Goal: Transaction & Acquisition: Purchase product/service

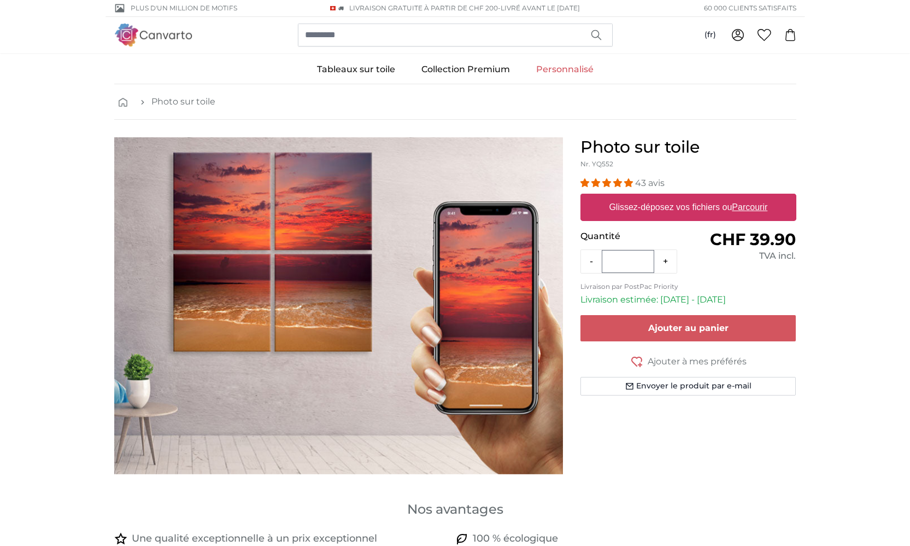
click at [747, 206] on u "Parcourir" at bounding box center [750, 206] width 36 height 9
click at [747, 197] on input "Glissez-déposez vos fichiers ou Parcourir" at bounding box center [689, 195] width 216 height 3
click at [760, 207] on u "Parcourir" at bounding box center [750, 206] width 36 height 9
click at [760, 197] on input "Glissez-déposez vos fichiers ou Parcourir" at bounding box center [689, 195] width 216 height 3
type input "**********"
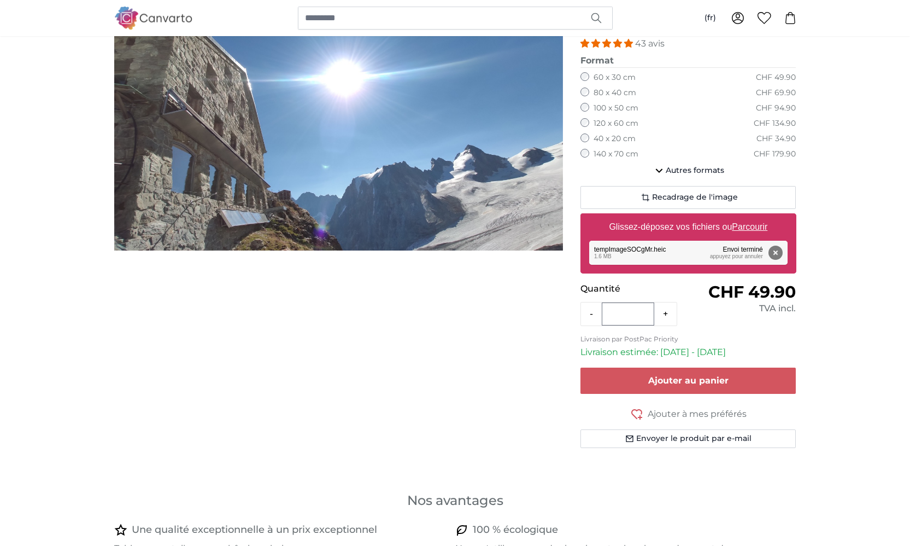
scroll to position [62, 0]
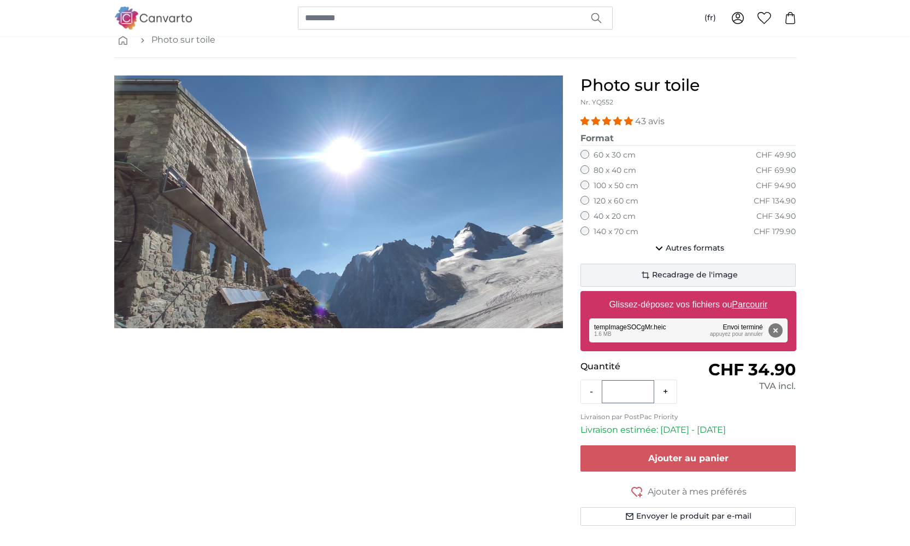
click at [695, 269] on span "Recadrage de l'image" at bounding box center [695, 274] width 86 height 11
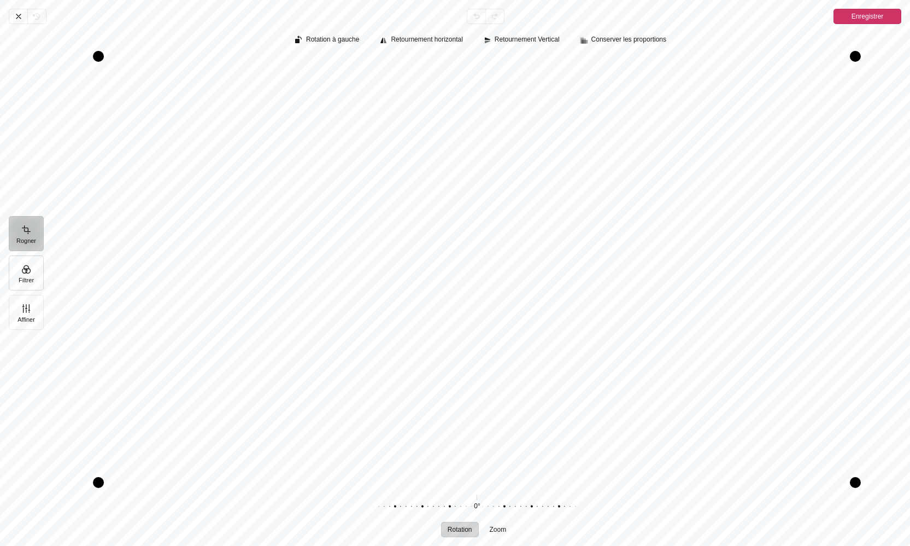
click at [19, 272] on button "Filtrer" at bounding box center [26, 272] width 35 height 35
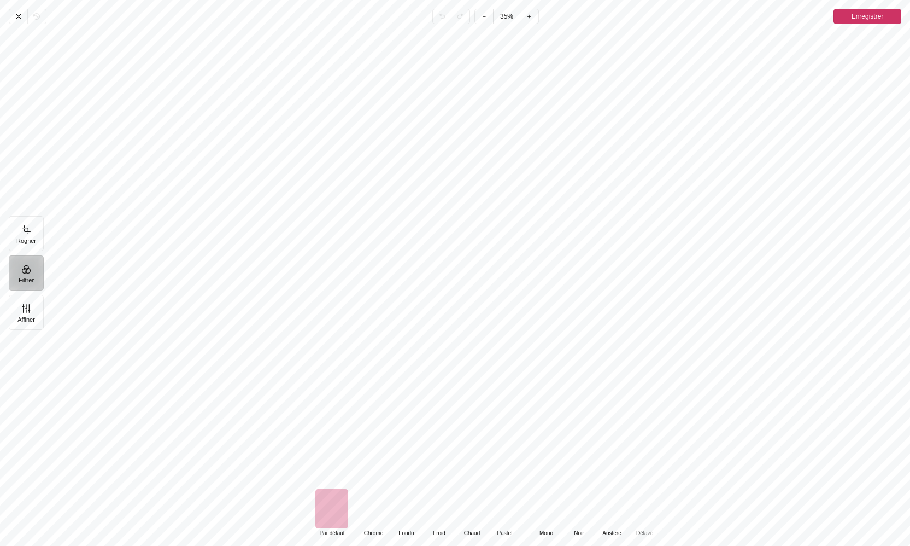
click at [543, 511] on div "Pintura" at bounding box center [546, 508] width 33 height 39
drag, startPoint x: 664, startPoint y: 509, endPoint x: 711, endPoint y: 508, distance: 47.6
click at [711, 508] on div "Default Par défaut Classic Chrome Fondu Froid Chaud Pastel Monochrome Mono Noir…" at bounding box center [481, 513] width 858 height 48
drag, startPoint x: 698, startPoint y: 512, endPoint x: 673, endPoint y: 513, distance: 25.2
click at [673, 513] on div "Default Par défaut Classic Chrome Fondu Froid Chaud Pastel Monochrome Mono Noir…" at bounding box center [481, 513] width 858 height 48
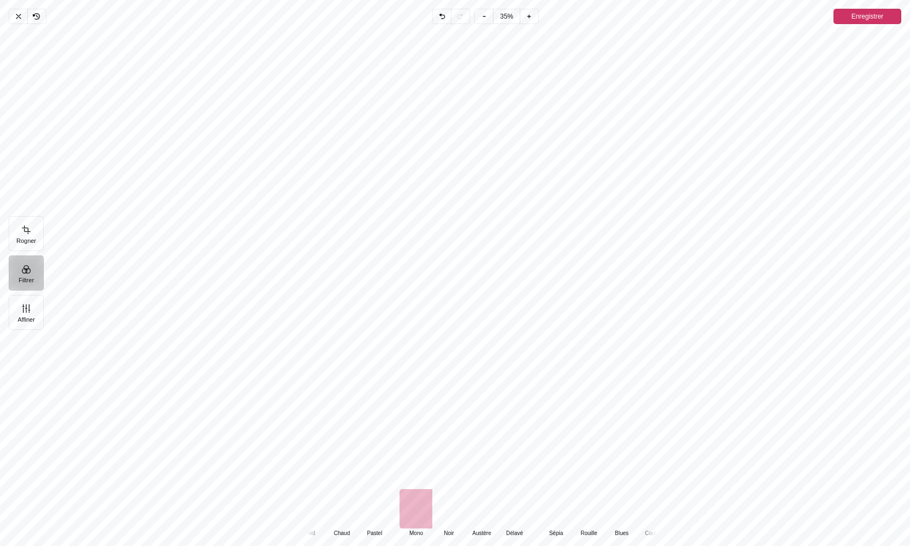
drag, startPoint x: 591, startPoint y: 522, endPoint x: 480, endPoint y: 520, distance: 111.5
click at [480, 520] on div "Default Par défaut Classic Chrome Fondu Froid Chaud Pastel Monochrome Mono Noir…" at bounding box center [428, 513] width 503 height 48
click at [20, 16] on icon "Pintura" at bounding box center [18, 16] width 9 height 9
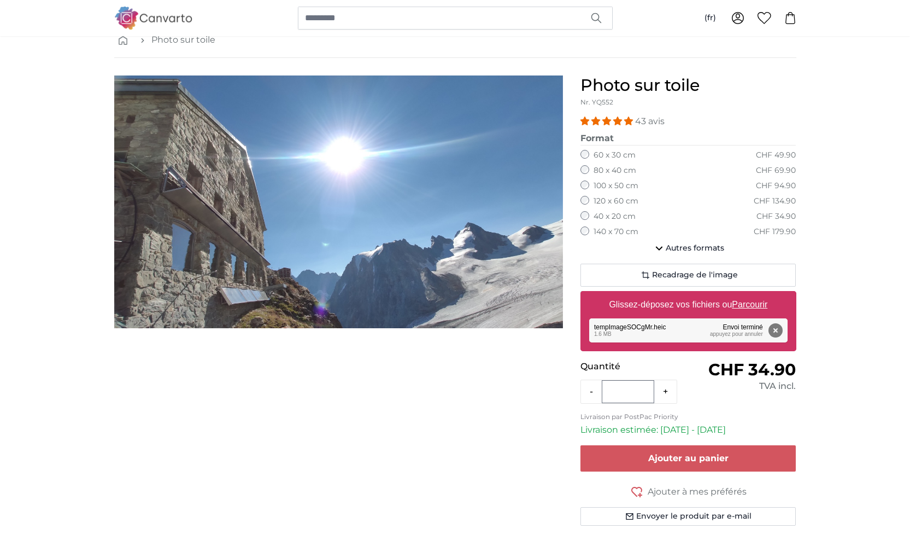
click at [755, 300] on u "Parcourir" at bounding box center [750, 304] width 36 height 9
click at [755, 294] on input "Glissez-déposez vos fichiers ou Parcourir" at bounding box center [689, 292] width 216 height 3
type input "**********"
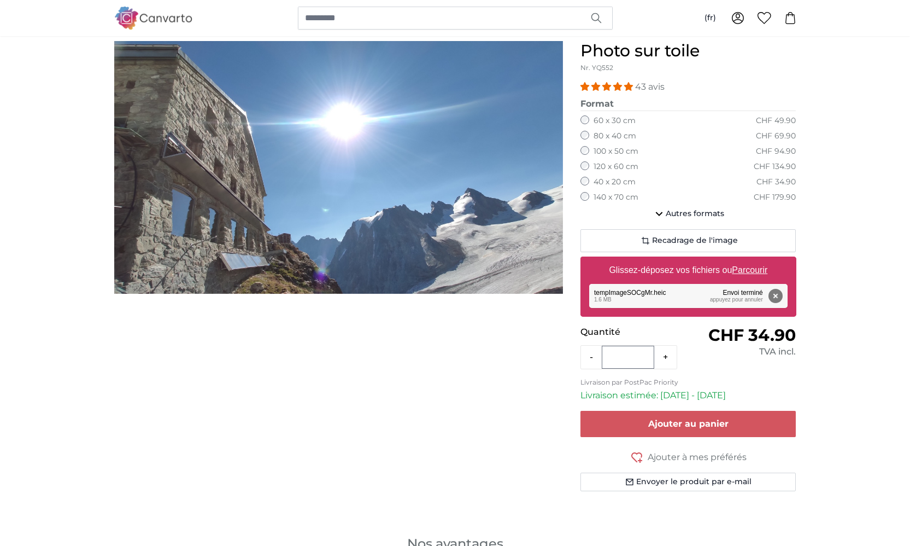
scroll to position [11, 0]
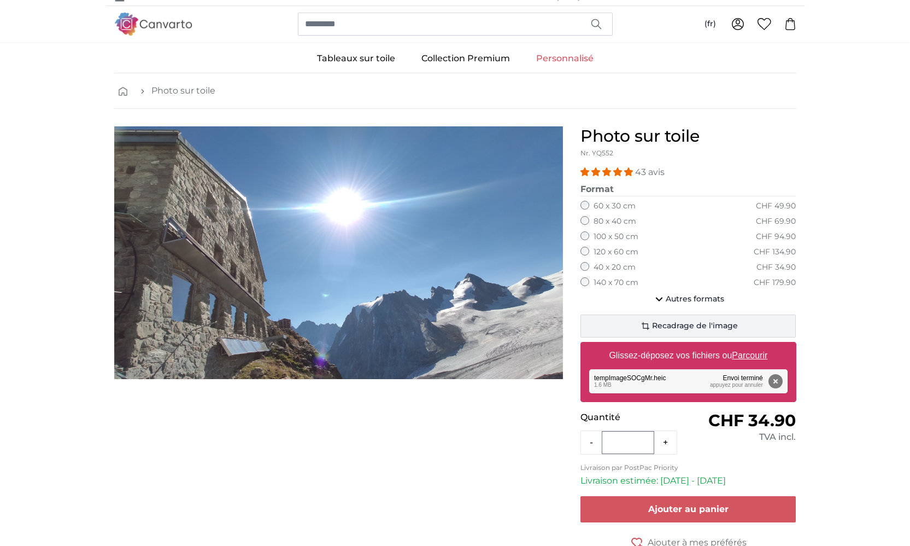
click at [664, 320] on span "Recadrage de l'image" at bounding box center [695, 325] width 86 height 11
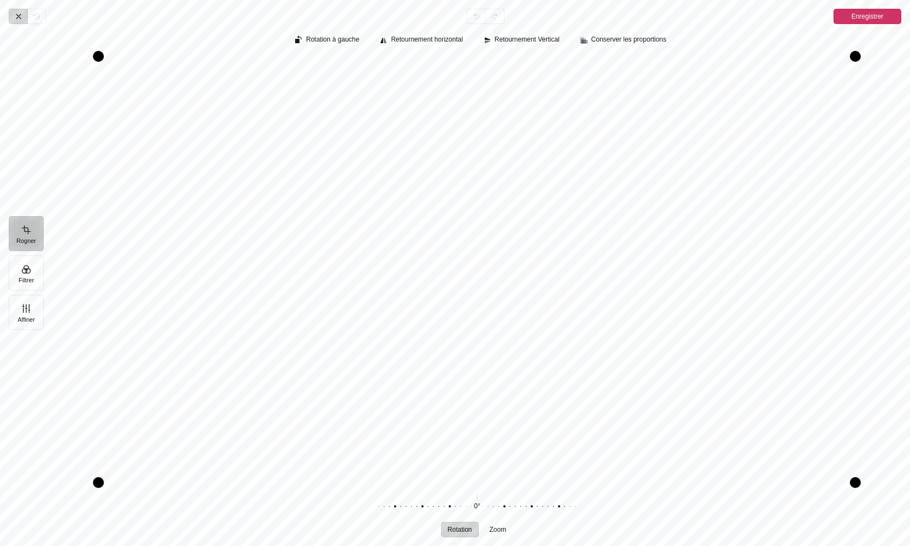
click at [19, 17] on icon "Pintura" at bounding box center [18, 16] width 4 height 4
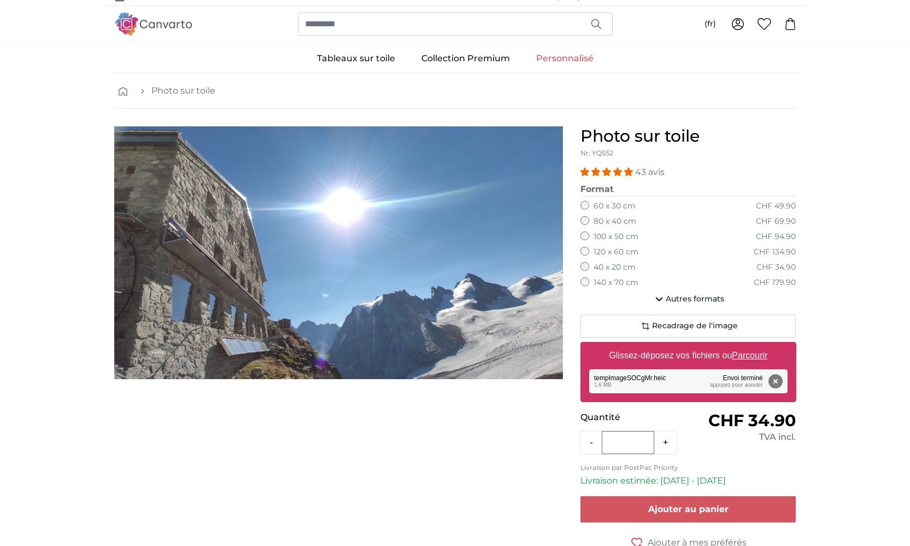
click at [751, 350] on u "Parcourir" at bounding box center [750, 354] width 36 height 9
click at [751, 345] on input "Glissez-déposez vos fichiers ou Parcourir" at bounding box center [689, 343] width 216 height 3
type input "**********"
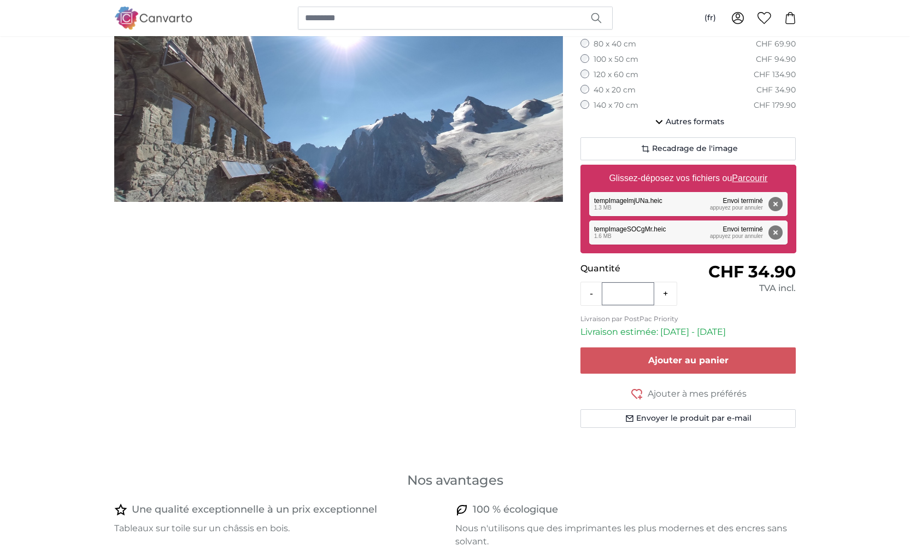
scroll to position [124, 0]
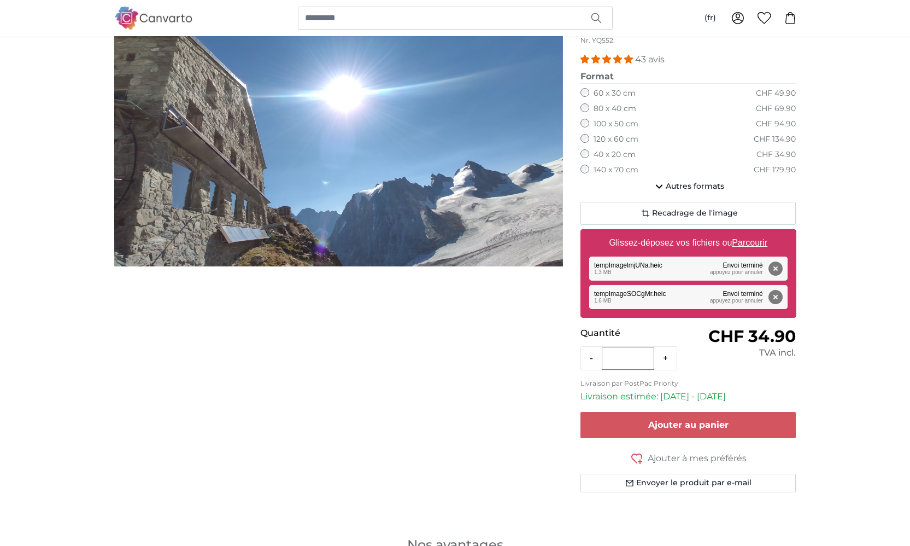
click at [773, 263] on button "Supprimer" at bounding box center [775, 268] width 14 height 14
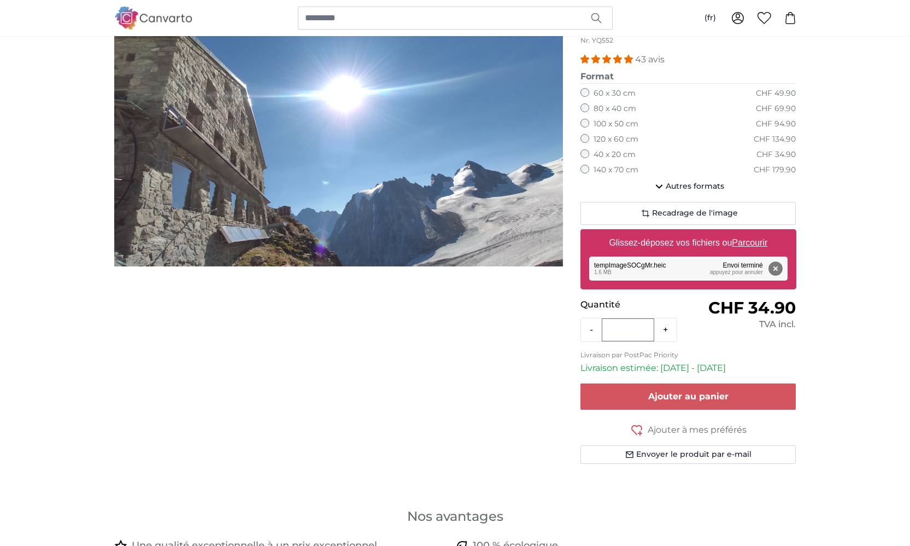
click at [776, 265] on button "Supprimer" at bounding box center [775, 268] width 14 height 14
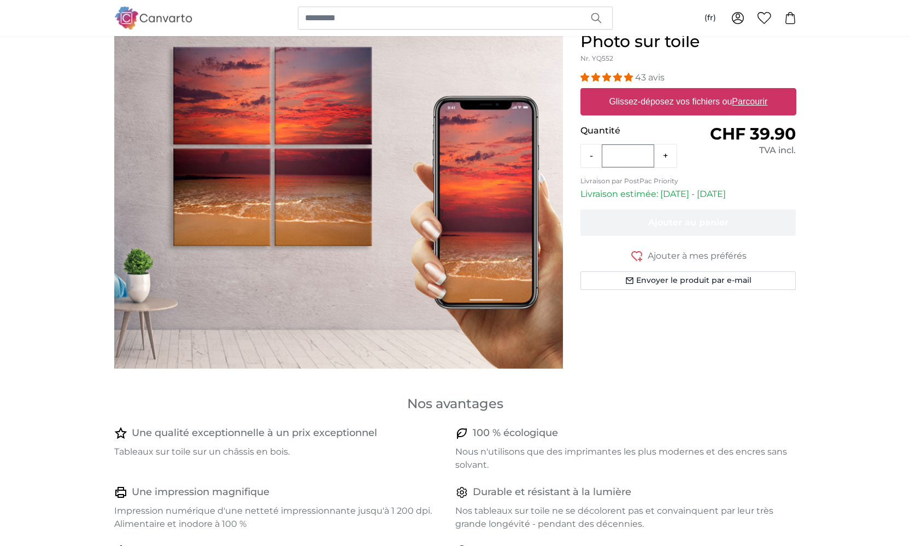
scroll to position [57, 0]
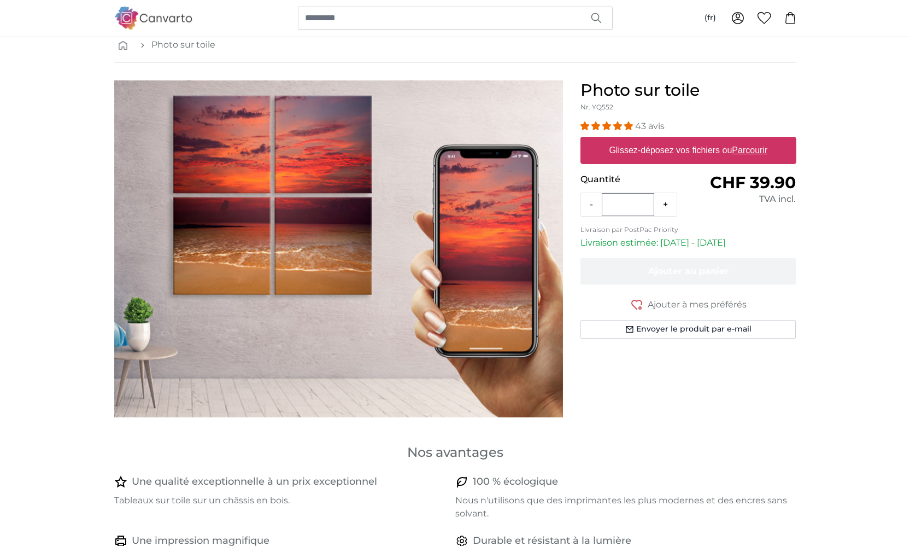
click at [760, 150] on u "Parcourir" at bounding box center [750, 149] width 36 height 9
click at [760, 140] on input "Glissez-déposez vos fichiers ou Parcourir" at bounding box center [689, 138] width 216 height 3
type input "**********"
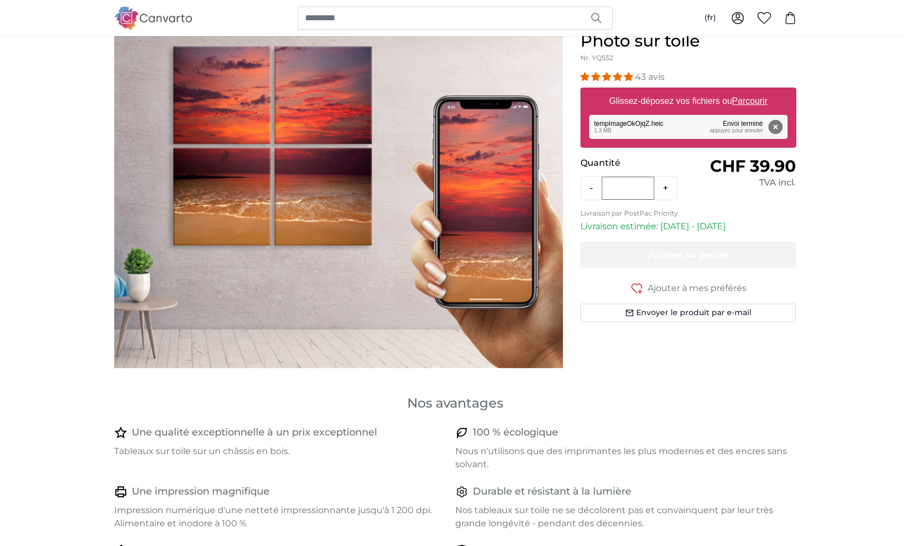
scroll to position [24, 0]
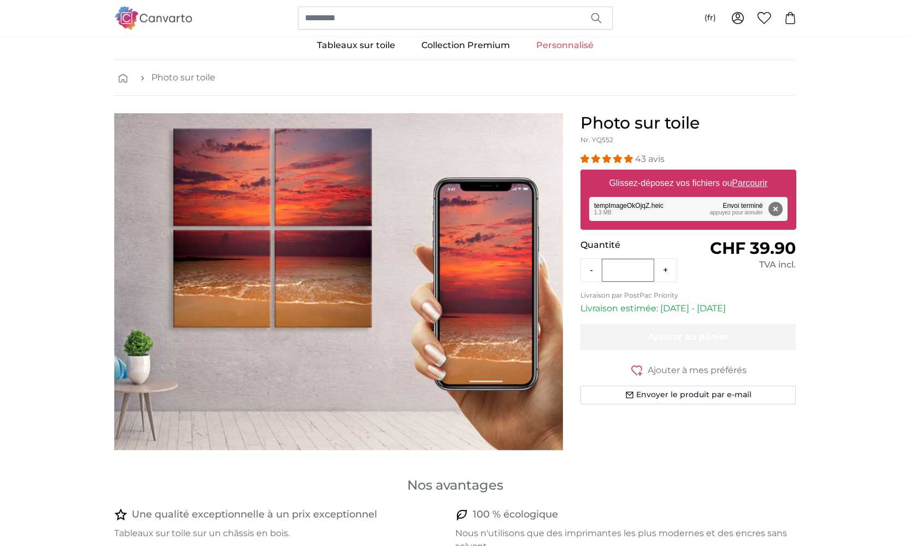
click at [748, 183] on u "Parcourir" at bounding box center [750, 182] width 36 height 9
click at [748, 173] on input "Glissez-déposez vos fichiers ou Parcourir" at bounding box center [689, 170] width 216 height 3
type input "**********"
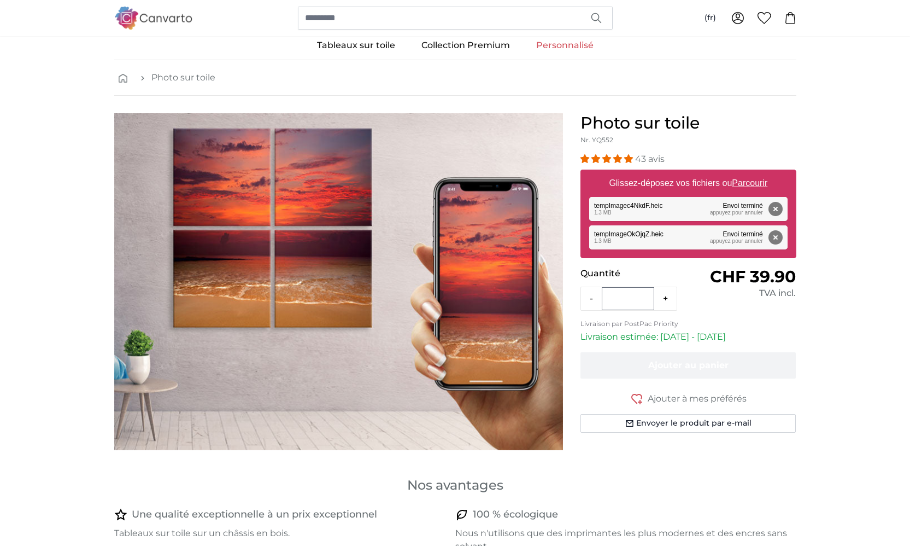
click at [607, 207] on div "Supprimer Réessayer Supprimer Télécharger Annuler Réessayer Supprimer tempImage…" at bounding box center [688, 209] width 198 height 24
click at [772, 205] on button "Supprimer" at bounding box center [775, 209] width 14 height 14
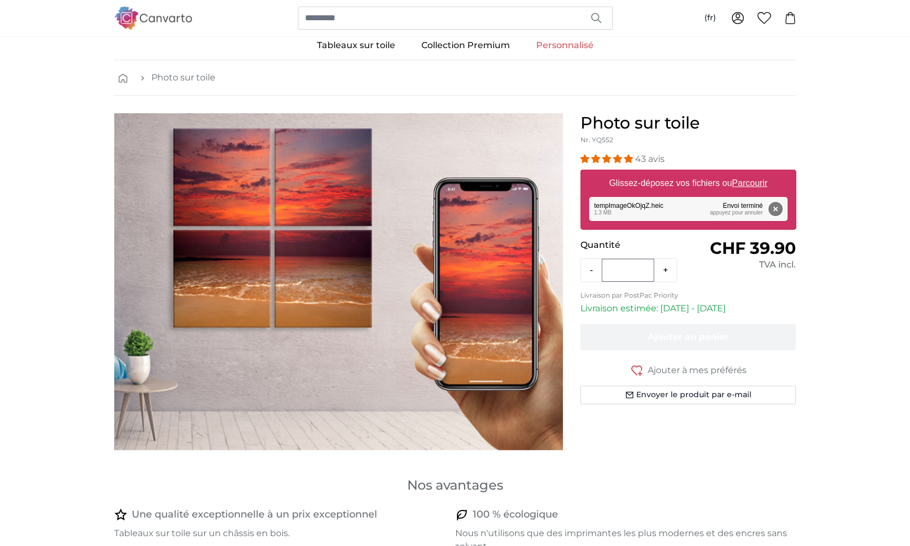
click at [776, 209] on button "Supprimer" at bounding box center [775, 209] width 14 height 14
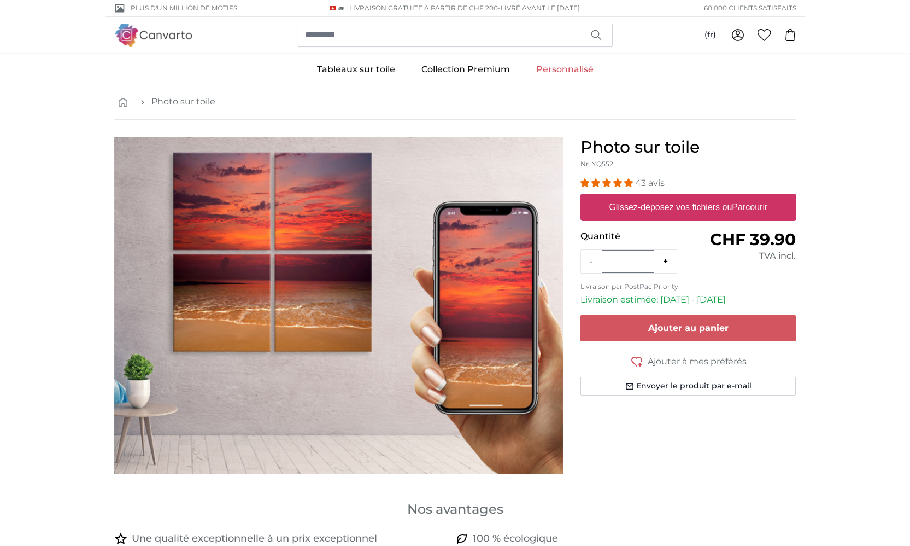
click at [757, 212] on u "Parcourir" at bounding box center [750, 206] width 36 height 9
click at [757, 197] on input "Glissez-déposez vos fichiers ou Parcourir" at bounding box center [689, 195] width 216 height 3
type input "**********"
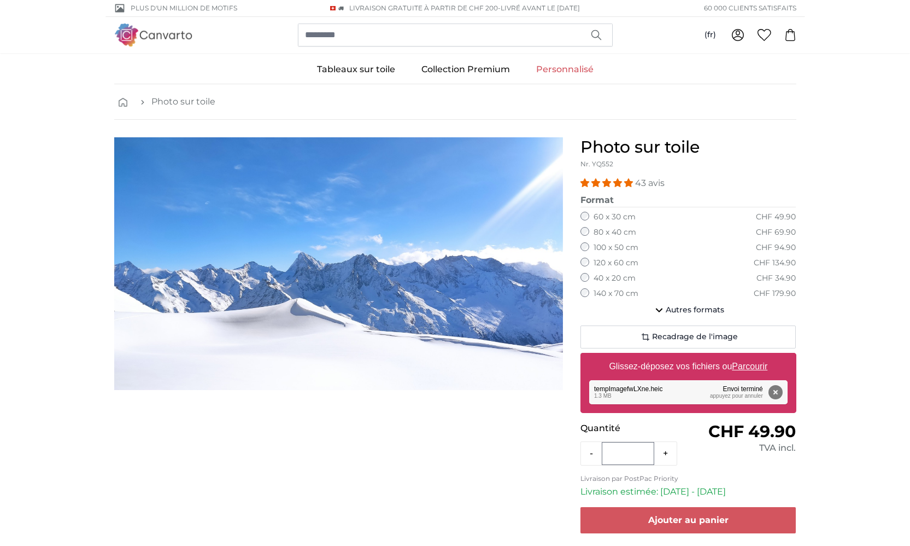
scroll to position [15, 0]
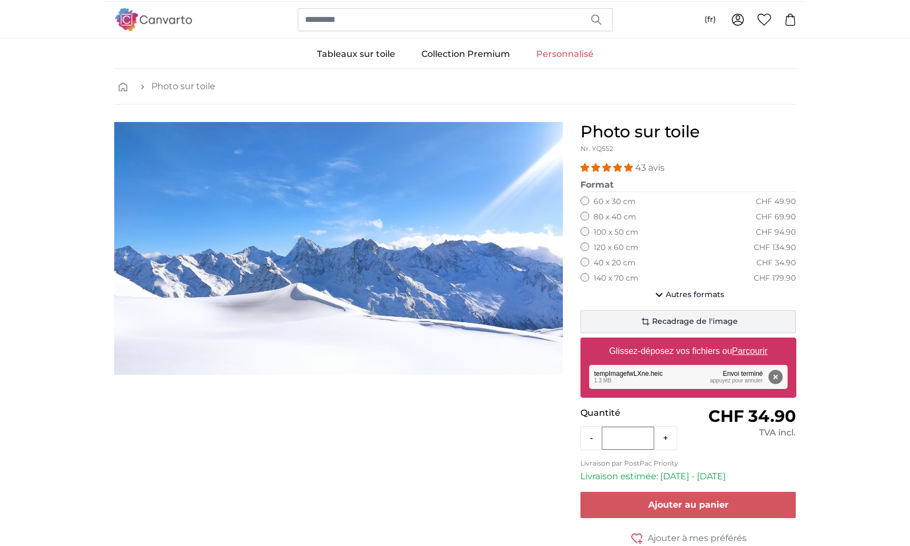
click at [683, 317] on span "Recadrage de l'image" at bounding box center [695, 321] width 86 height 11
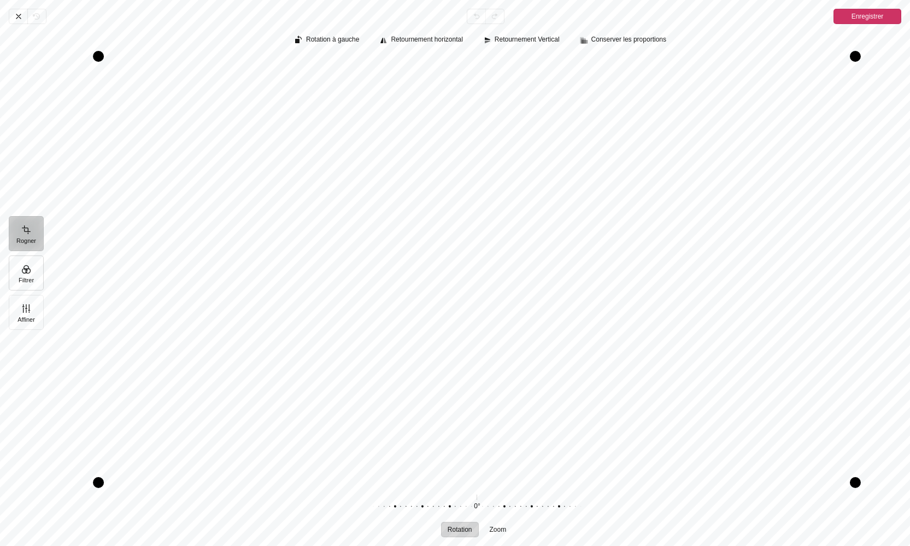
click at [28, 271] on button "Filtrer" at bounding box center [26, 272] width 35 height 35
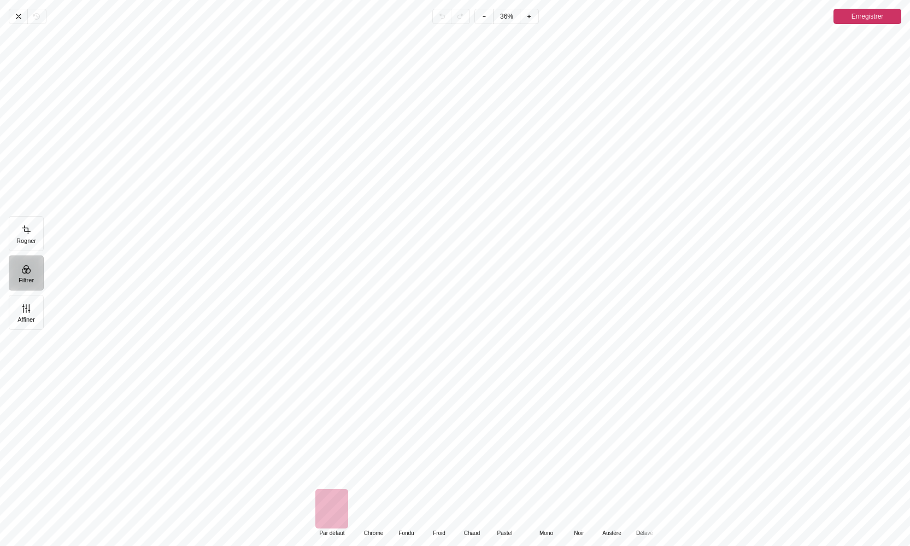
click at [542, 508] on div "Pintura" at bounding box center [546, 508] width 33 height 39
click at [15, 15] on icon "Pintura" at bounding box center [18, 16] width 9 height 9
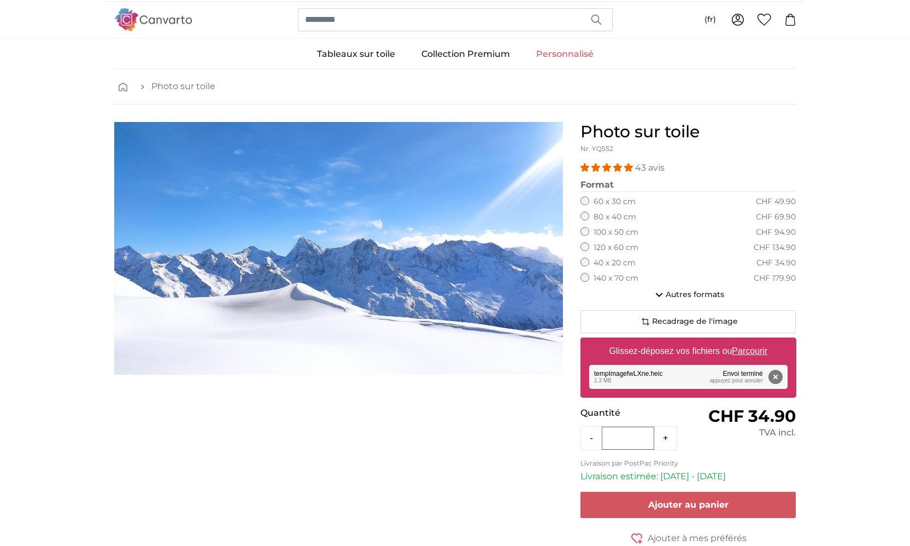
click at [756, 349] on u "Parcourir" at bounding box center [750, 350] width 36 height 9
click at [756, 341] on input "Glissez-déposez vos fichiers ou Parcourir" at bounding box center [689, 338] width 216 height 3
type input "**********"
click at [427, 321] on img "1 of 1" at bounding box center [338, 248] width 449 height 253
click at [670, 318] on span "Recadrage de l'image" at bounding box center [695, 321] width 86 height 11
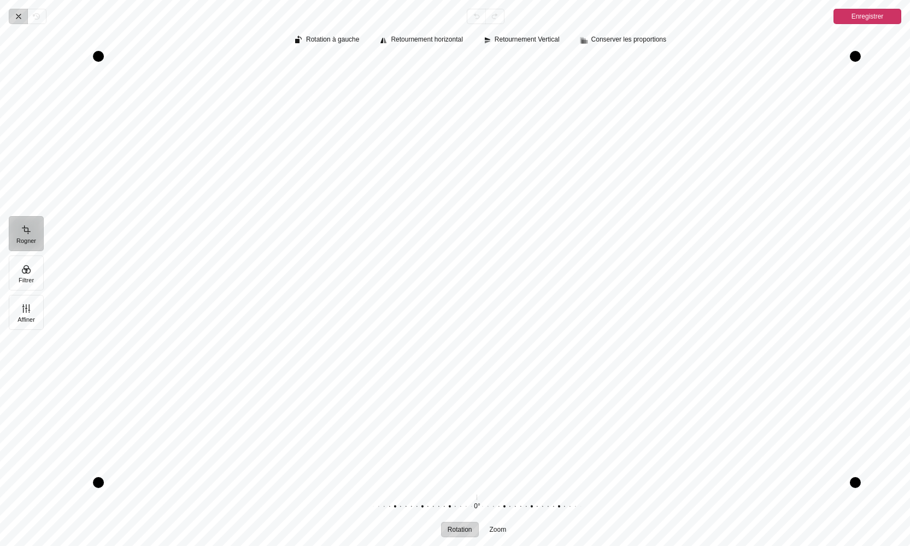
click at [19, 16] on icon "Pintura" at bounding box center [18, 16] width 4 height 4
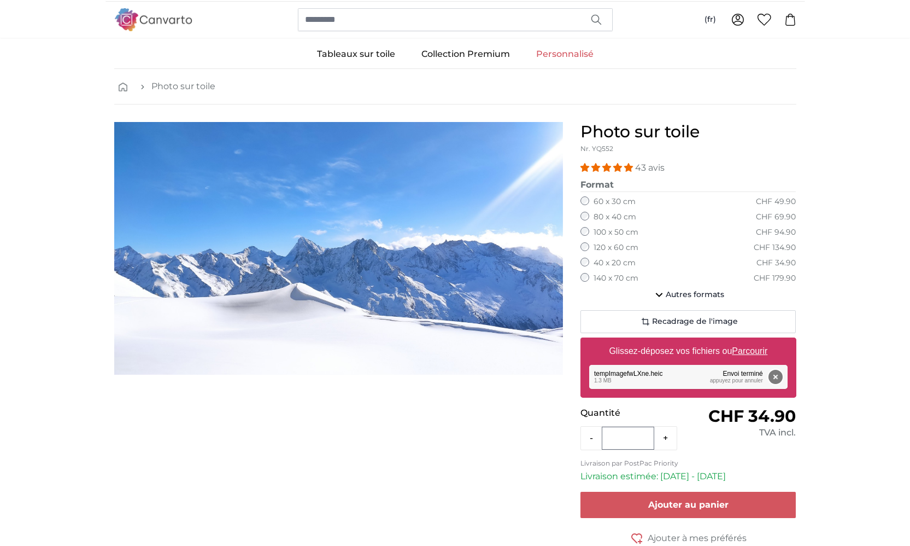
click at [775, 372] on button "Supprimer" at bounding box center [775, 377] width 14 height 14
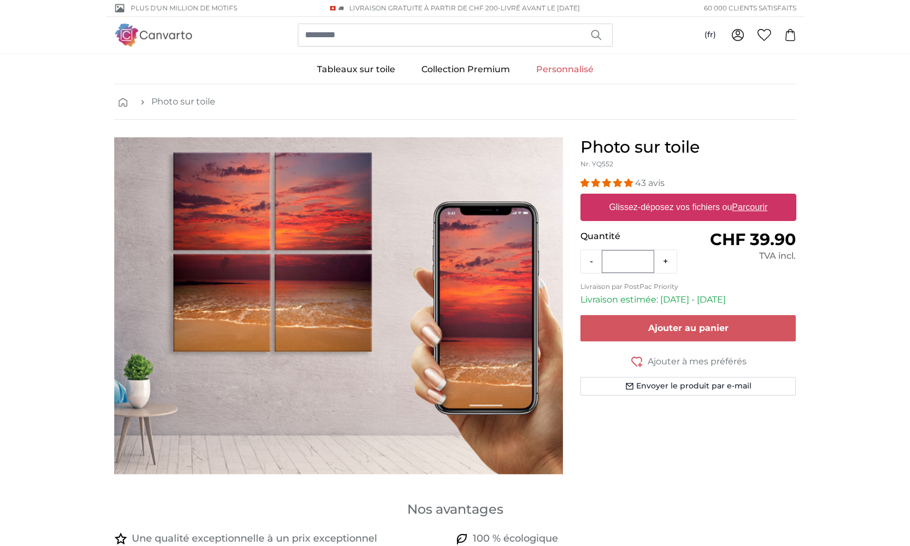
click at [752, 207] on u "Parcourir" at bounding box center [750, 206] width 36 height 9
click at [752, 197] on input "Glissez-déposez vos fichiers ou Parcourir" at bounding box center [689, 195] width 216 height 3
type input "**********"
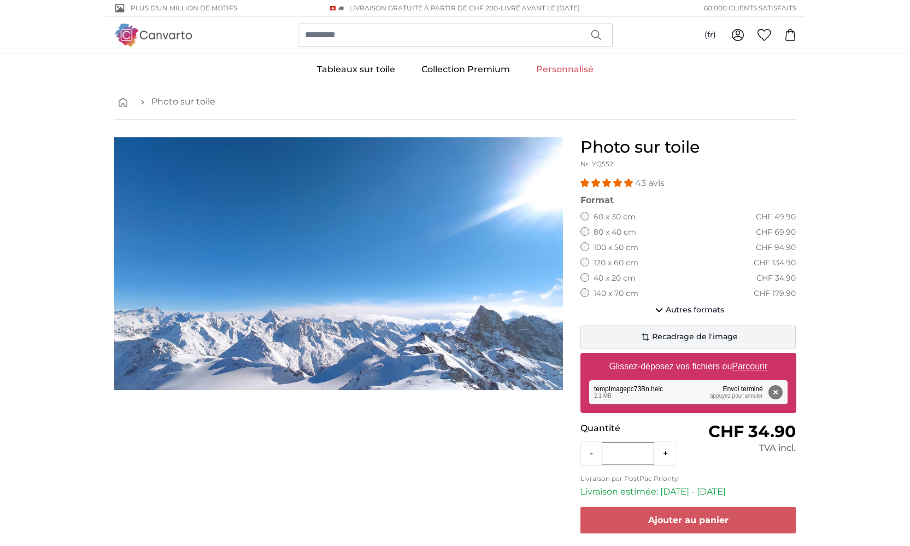
click at [676, 331] on span "Recadrage de l'image" at bounding box center [695, 336] width 86 height 11
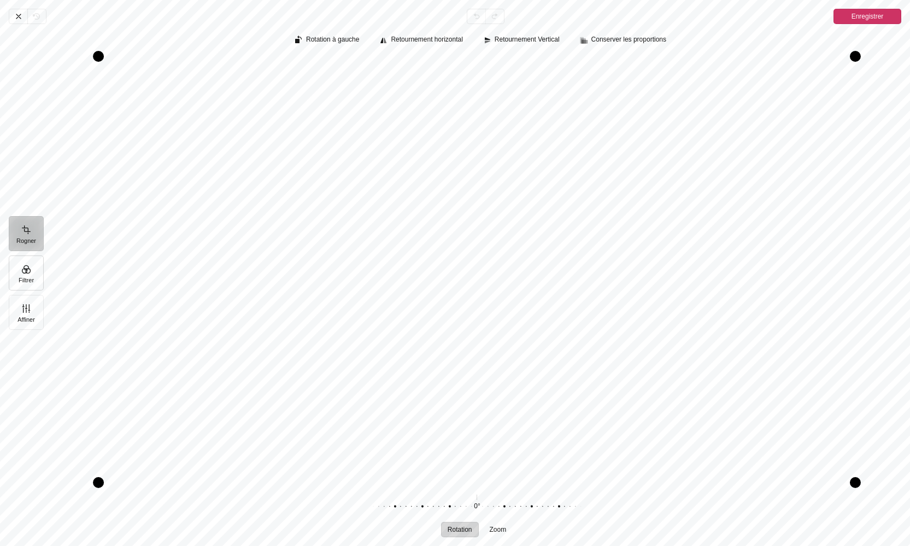
click at [28, 269] on button "Filtrer" at bounding box center [26, 272] width 35 height 35
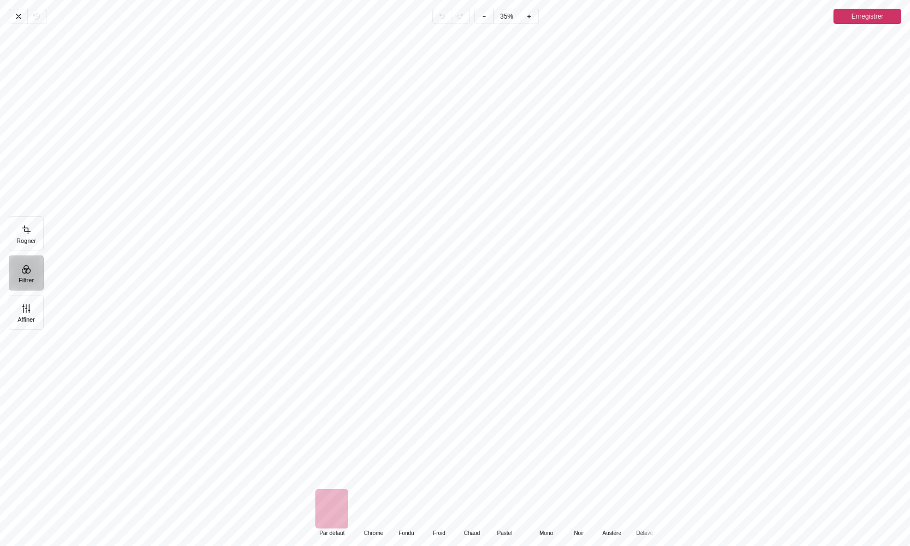
click at [554, 502] on div "Pintura" at bounding box center [546, 508] width 33 height 39
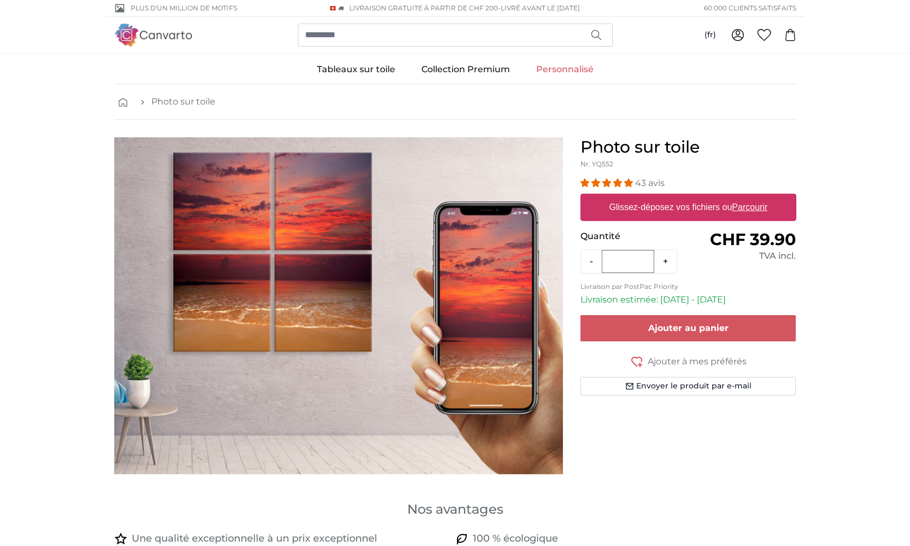
click at [748, 207] on u "Parcourir" at bounding box center [750, 206] width 36 height 9
click at [748, 197] on input "Glissez-déposez vos fichiers ou Parcourir" at bounding box center [689, 195] width 216 height 3
type input "**********"
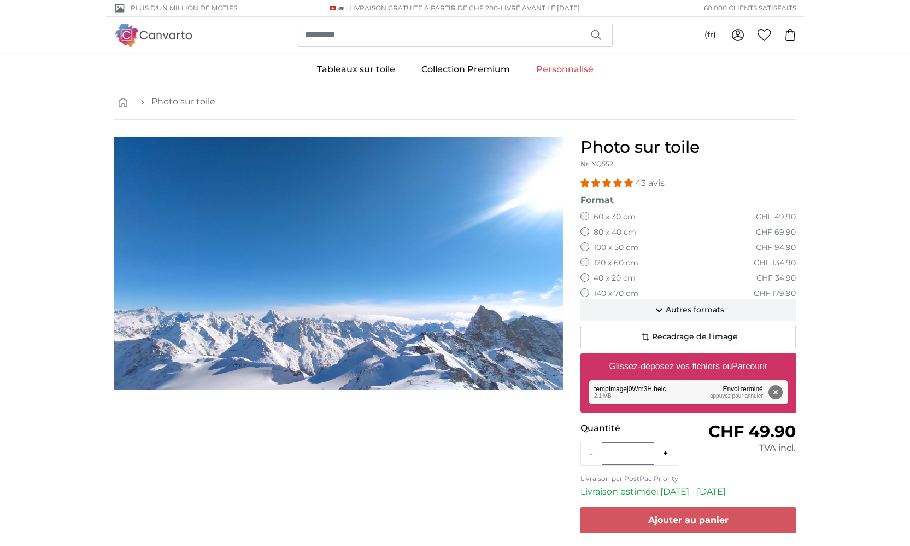
click at [658, 303] on icon "button" at bounding box center [659, 309] width 13 height 13
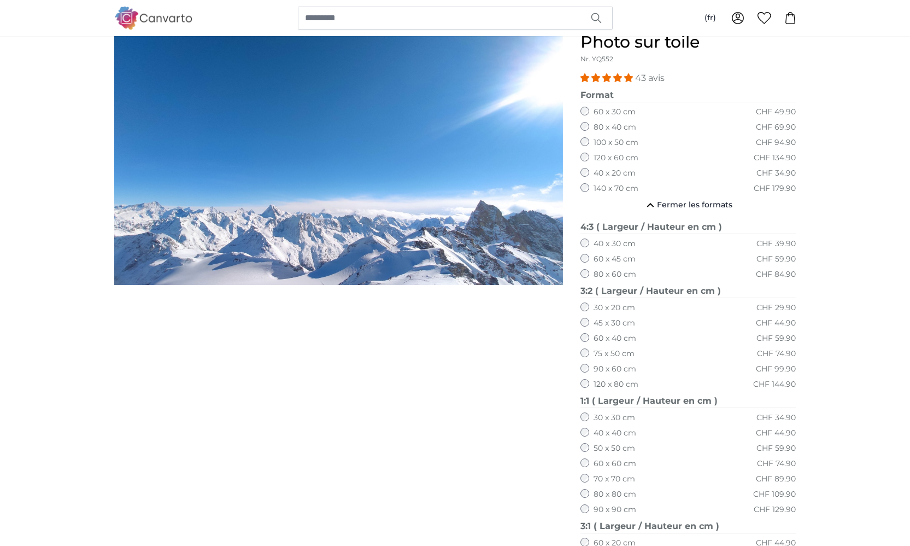
scroll to position [146, 0]
